Goal: Task Accomplishment & Management: Manage account settings

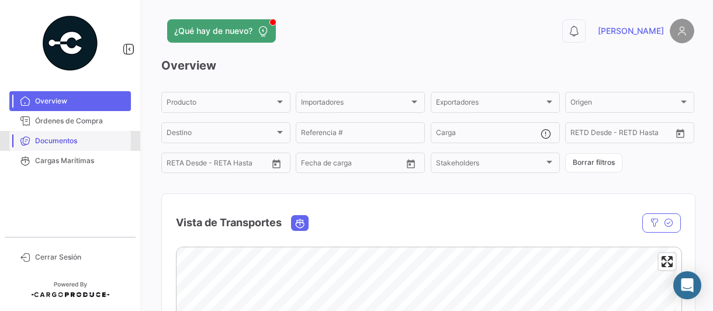
click at [54, 142] on span "Documentos" at bounding box center [80, 141] width 91 height 11
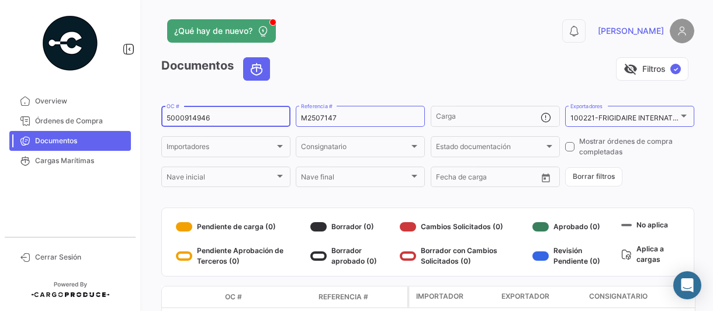
click at [249, 118] on input "5000914946" at bounding box center [226, 118] width 119 height 8
type input "5000919354"
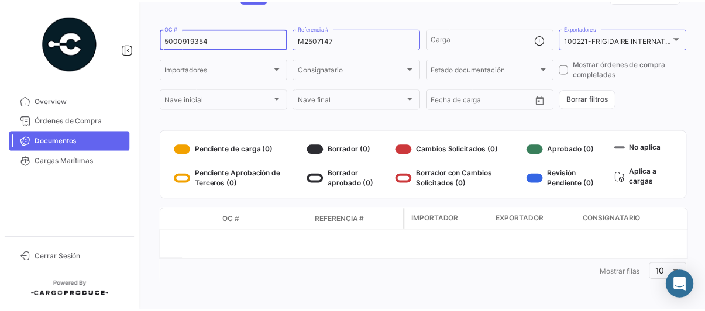
scroll to position [78, 0]
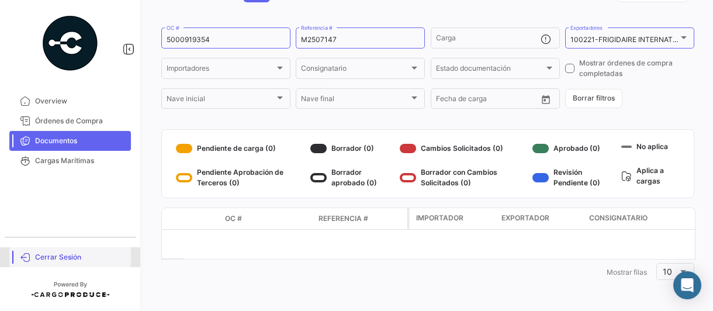
click at [50, 254] on span "Cerrar Sesión" at bounding box center [80, 257] width 91 height 11
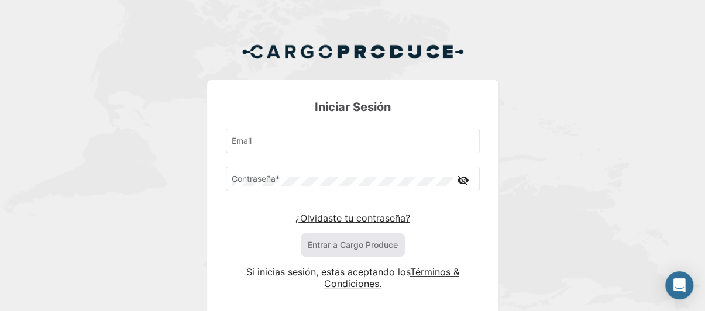
type input "[PERSON_NAME][EMAIL_ADDRESS][PERSON_NAME][DOMAIN_NAME]"
